Goal: Task Accomplishment & Management: Use online tool/utility

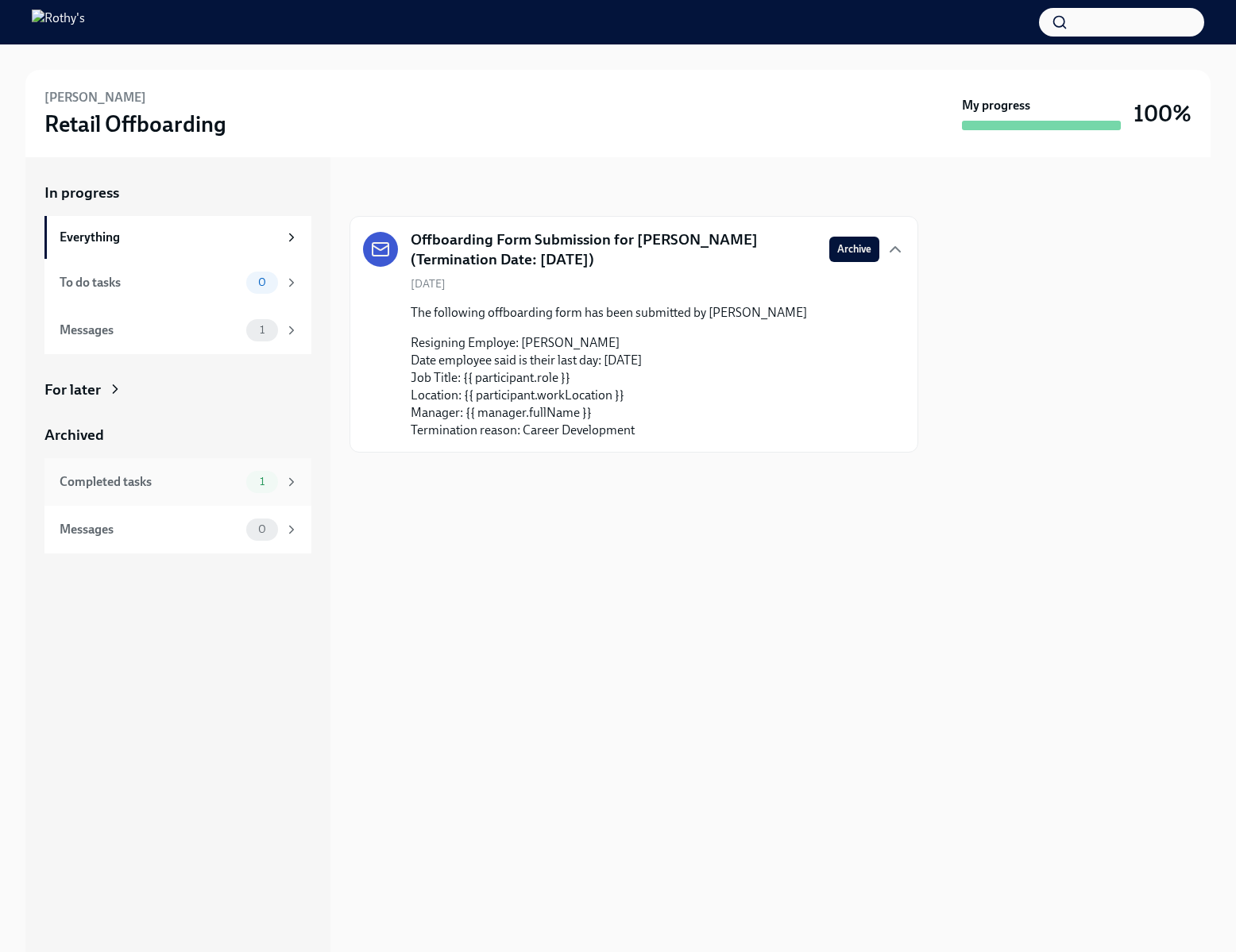
click at [184, 469] on div "Completed tasks 1" at bounding box center [177, 482] width 267 height 48
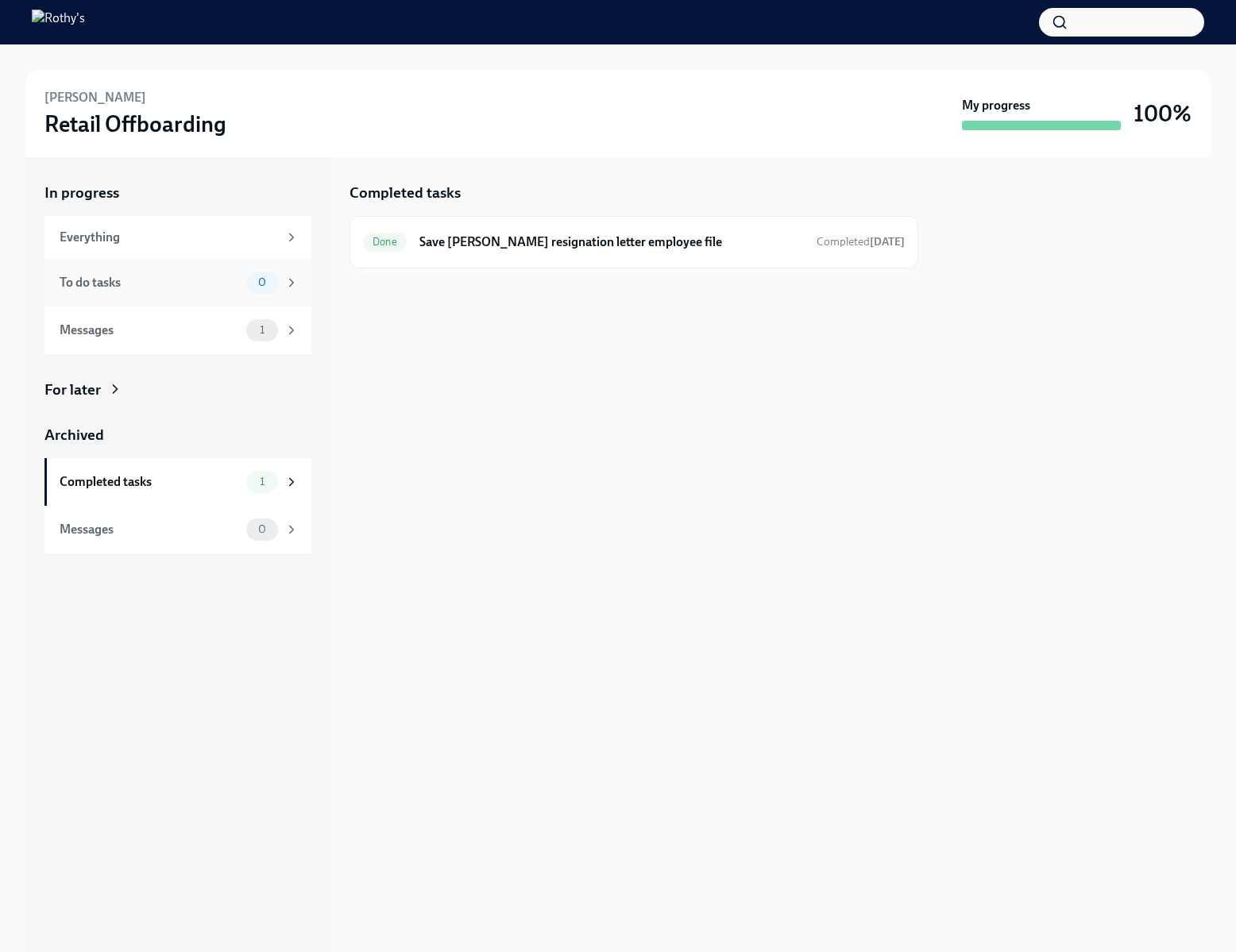
click at [183, 269] on div "To do tasks 0" at bounding box center [177, 283] width 267 height 48
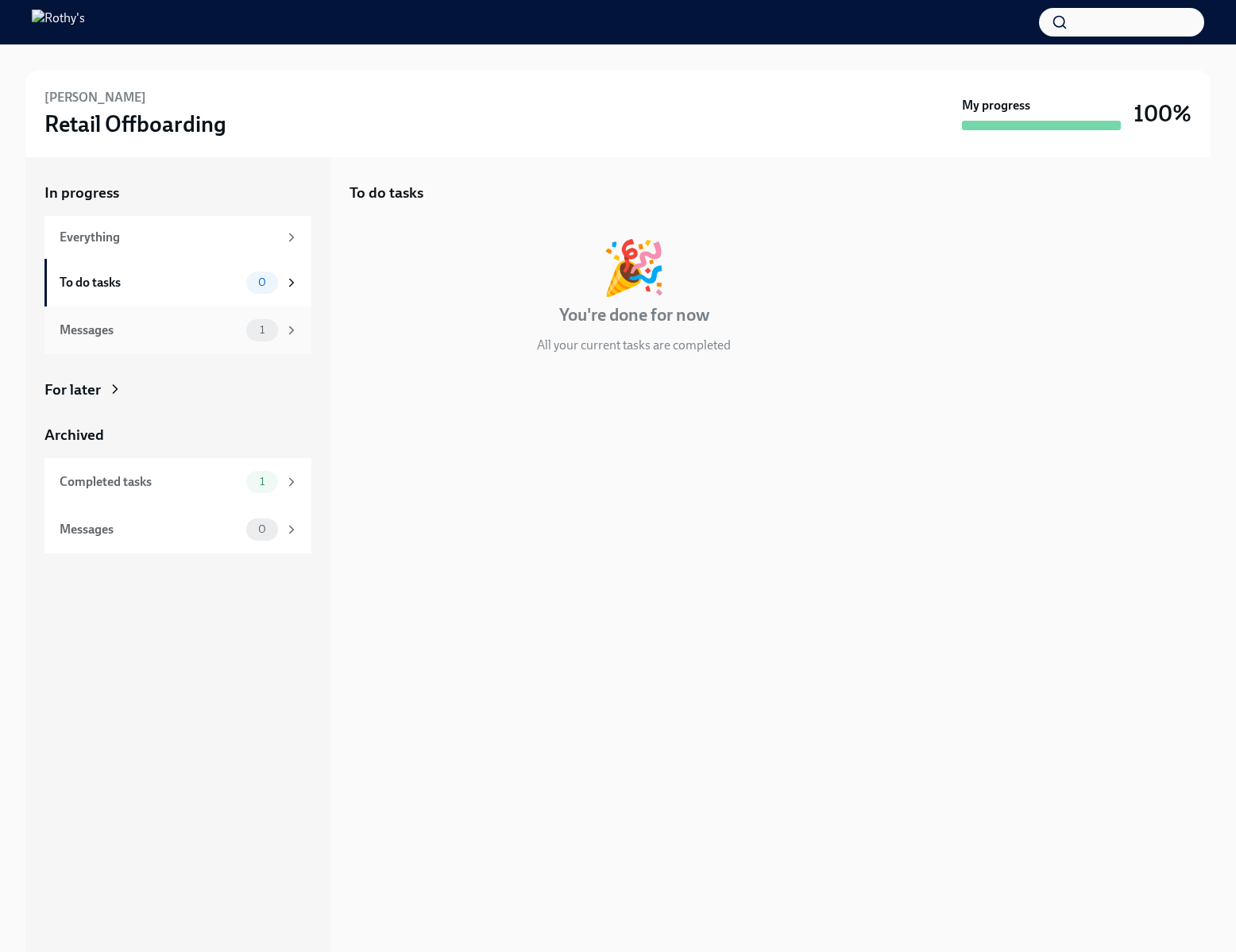
click at [161, 322] on div "Messages" at bounding box center [149, 330] width 180 height 18
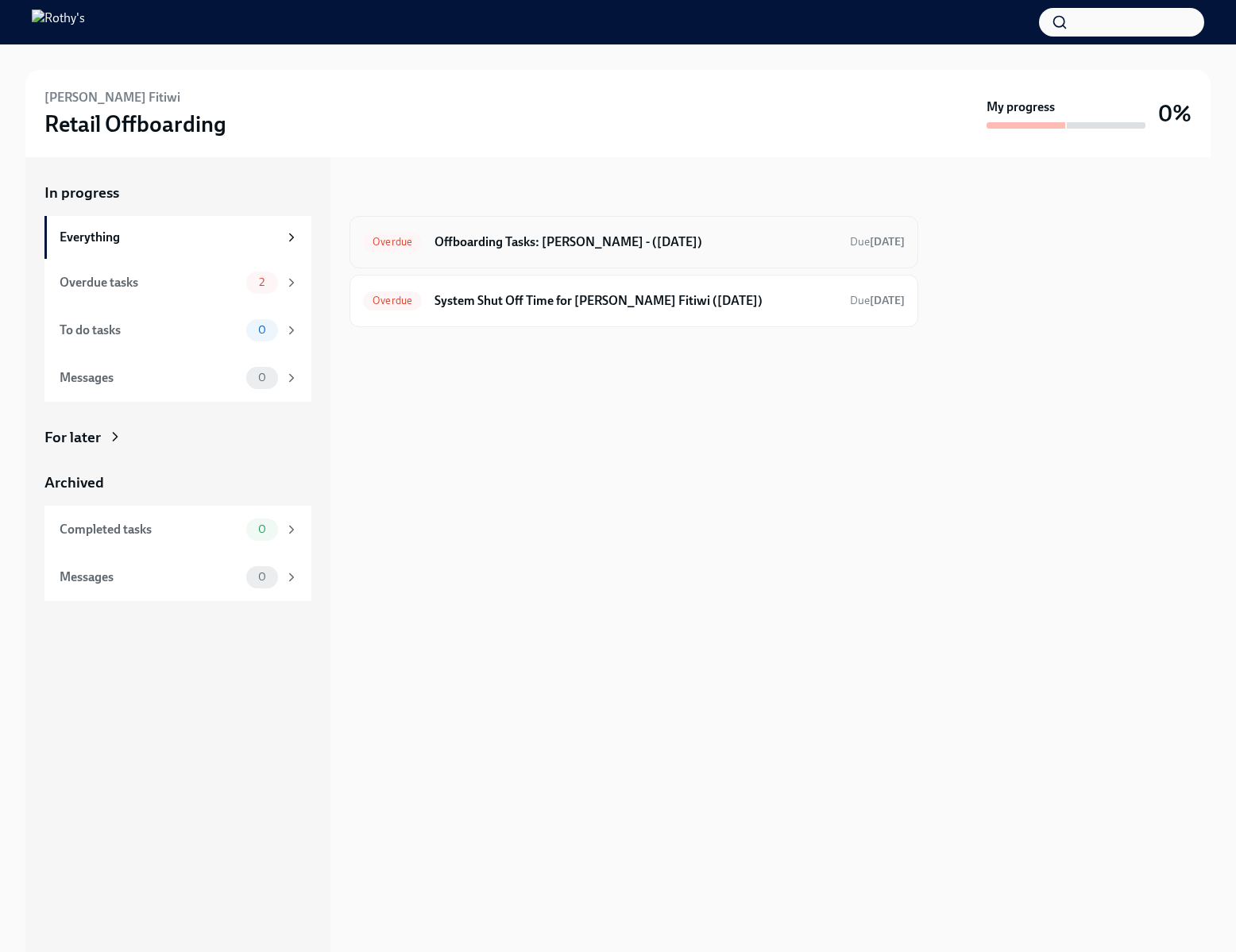
click at [479, 248] on h6 "Offboarding Tasks: Lulia Yacob - (10/13/2025)" at bounding box center [636, 242] width 403 height 18
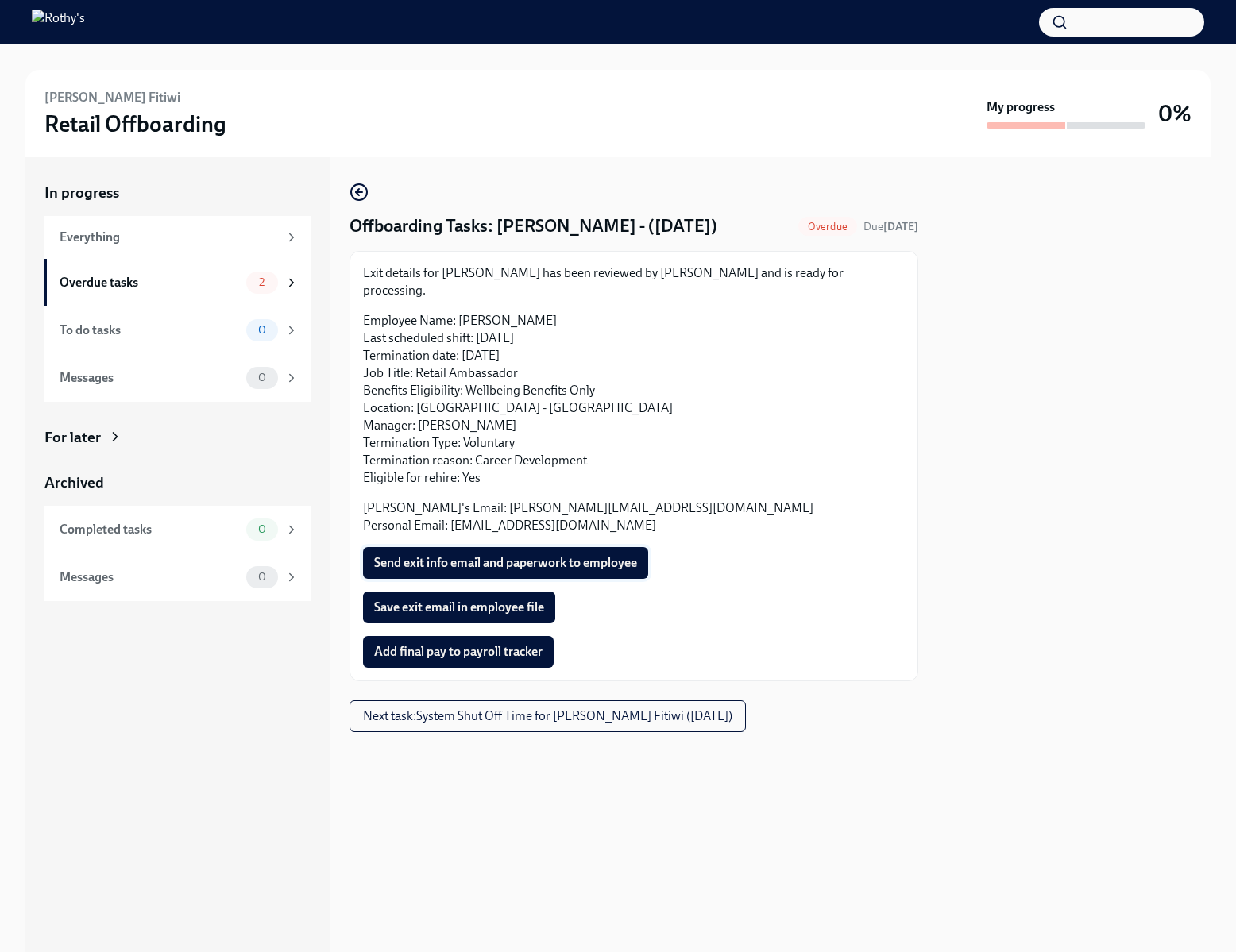
click at [535, 547] on button "Send exit info email and paperwork to employee" at bounding box center [505, 562] width 285 height 31
click at [544, 599] on span "Save exit email in employee file" at bounding box center [459, 607] width 170 height 16
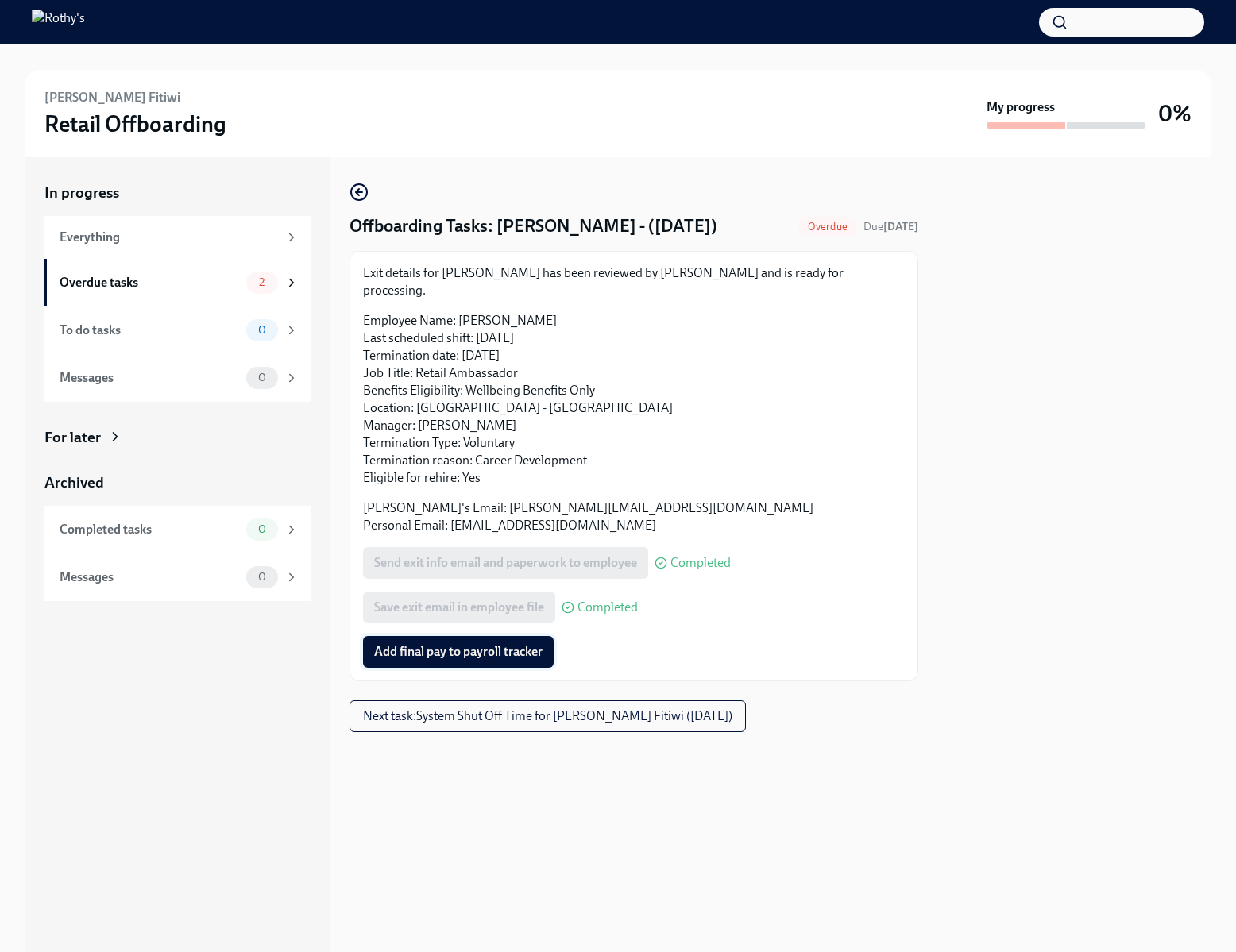
click at [446, 644] on span "Add final pay to payroll tracker" at bounding box center [458, 651] width 168 height 16
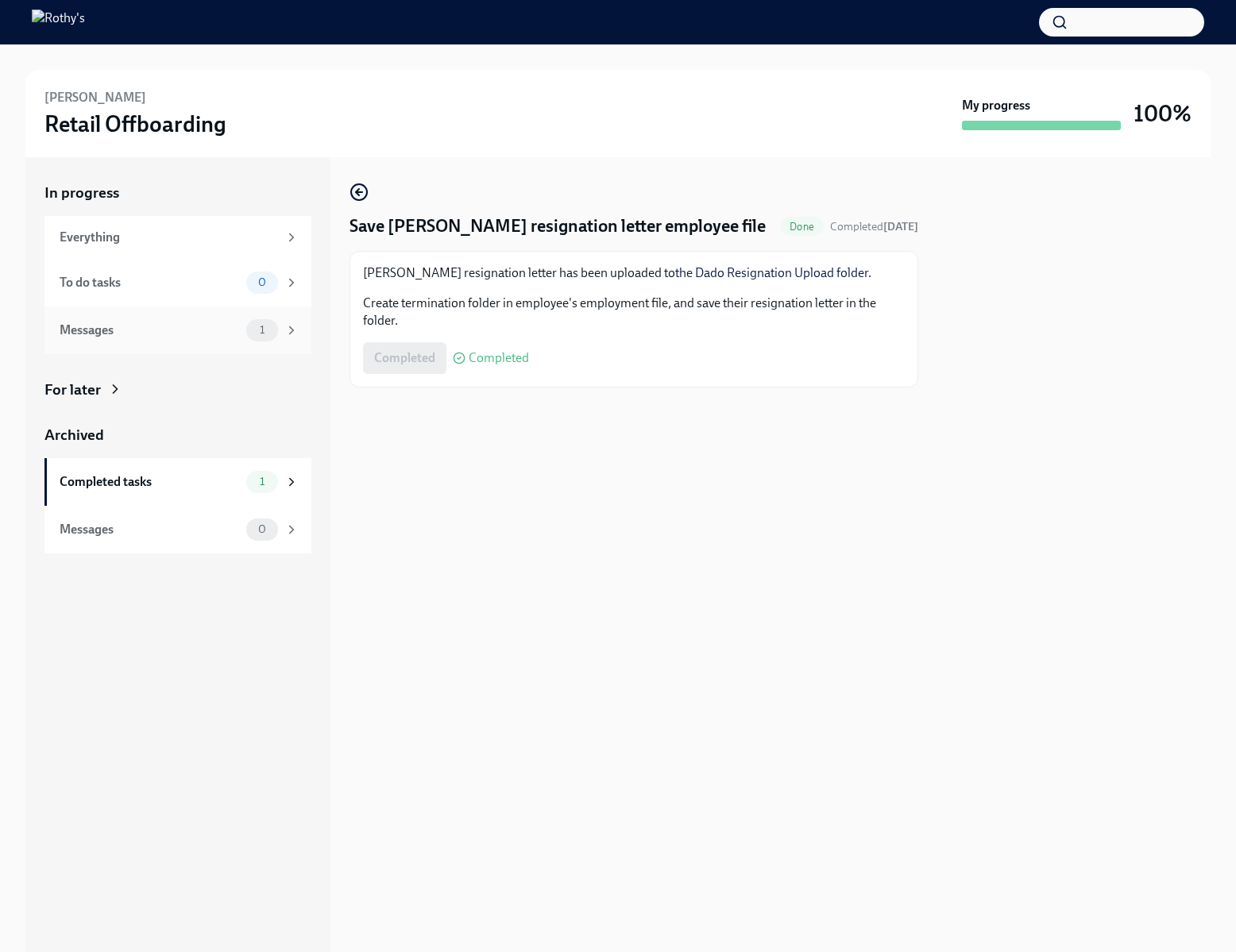
click at [202, 327] on div "Messages" at bounding box center [149, 330] width 180 height 18
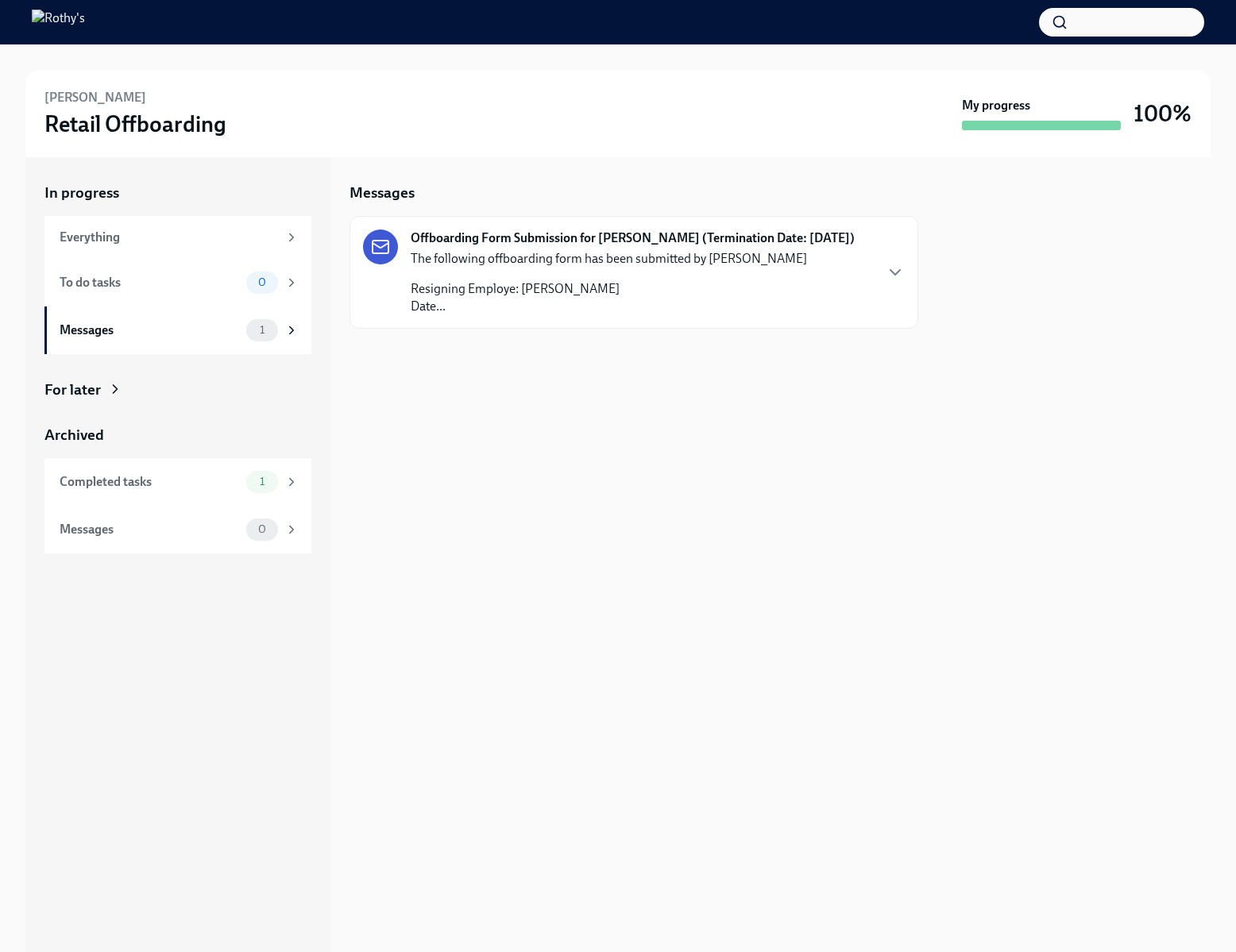
click at [624, 302] on p "Resigning Employe: [PERSON_NAME] Date..." at bounding box center [608, 297] width 396 height 35
